Goal: Information Seeking & Learning: Find contact information

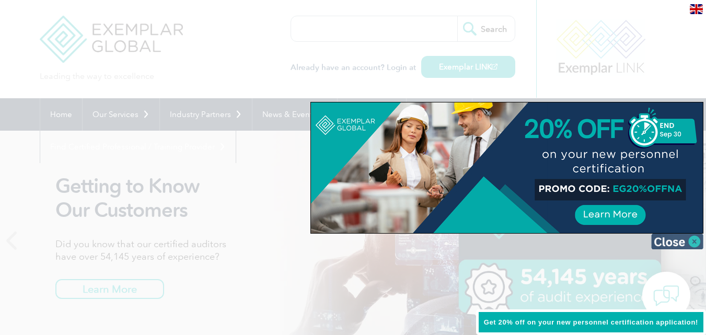
click at [665, 248] on img at bounding box center [677, 242] width 52 height 16
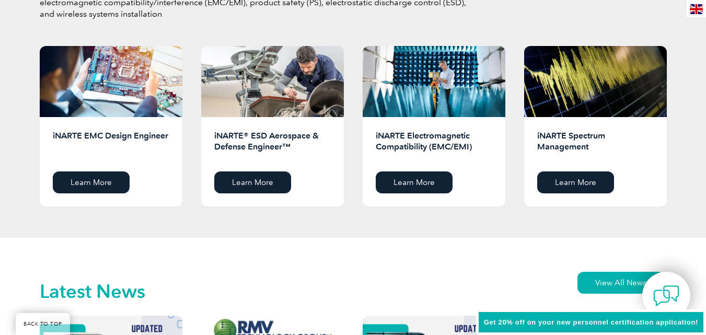
scroll to position [2533, 0]
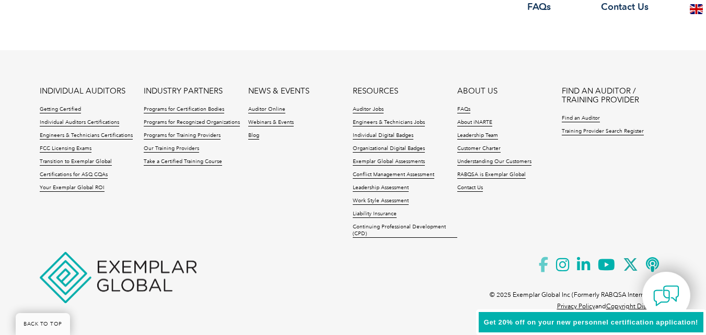
click at [547, 265] on icon at bounding box center [547, 265] width 17 height 26
click at [466, 186] on link "Contact Us" at bounding box center [470, 187] width 26 height 7
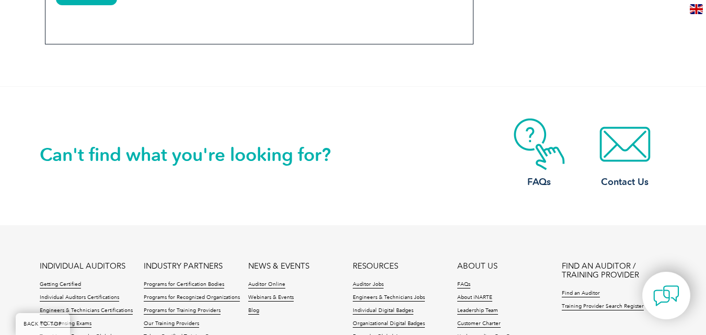
scroll to position [1064, 0]
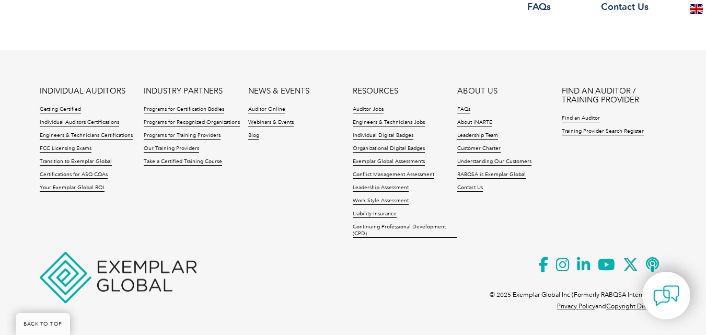
click at [563, 306] on link "Privacy Policy" at bounding box center [576, 306] width 38 height 7
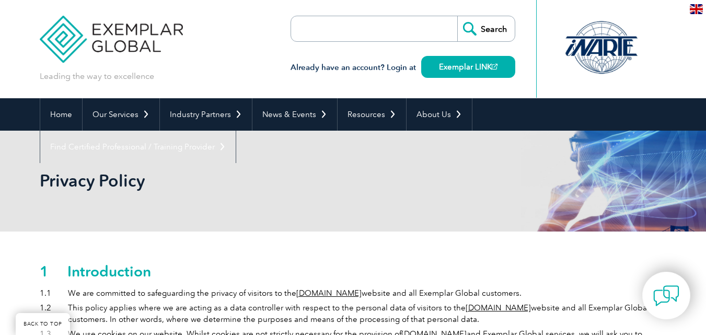
scroll to position [2765, 0]
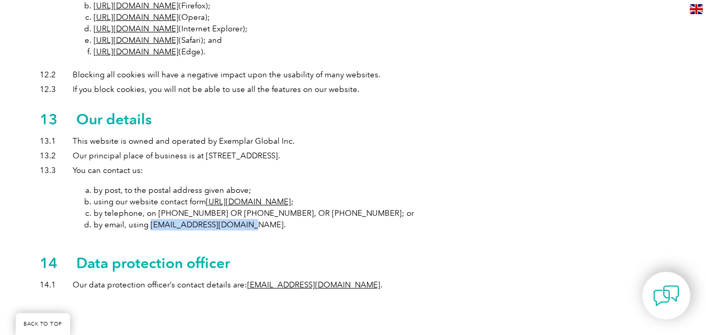
drag, startPoint x: 148, startPoint y: 168, endPoint x: 238, endPoint y: 169, distance: 89.4
click at [238, 219] on li "by email, using info@exemplarglobal.org." at bounding box center [254, 224] width 320 height 11
copy li "info@exemplarglobal.org"
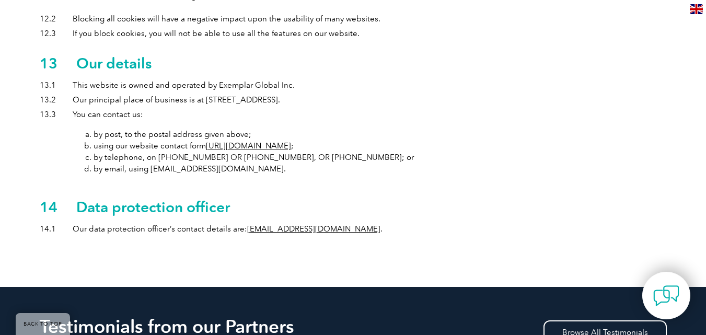
drag, startPoint x: 241, startPoint y: 171, endPoint x: 339, endPoint y: 176, distance: 97.8
click at [339, 223] on li "Our data protection officer’s contact details are: jboler@exemplarglobal.org ." at bounding box center [353, 228] width 627 height 11
copy li "Our data protection officer’s contact details are: jboler@exemplarglobal.org"
